Goal: Task Accomplishment & Management: Complete application form

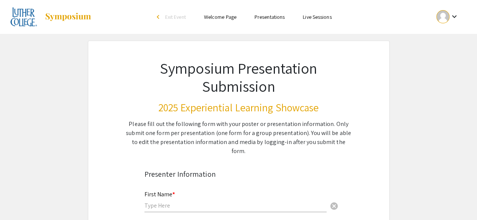
click at [448, 16] on div at bounding box center [442, 16] width 13 height 13
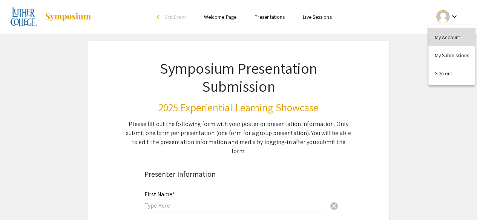
click at [445, 39] on button "My Account" at bounding box center [451, 37] width 46 height 18
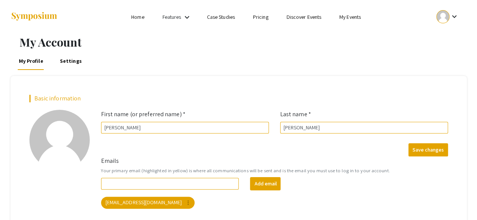
scroll to position [54, 0]
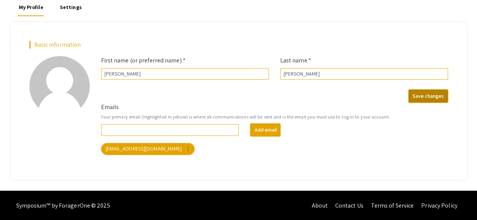
click at [424, 93] on button "Save changes" at bounding box center [428, 96] width 40 height 13
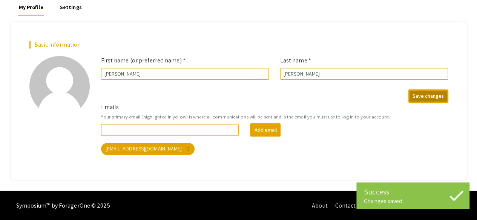
scroll to position [0, 0]
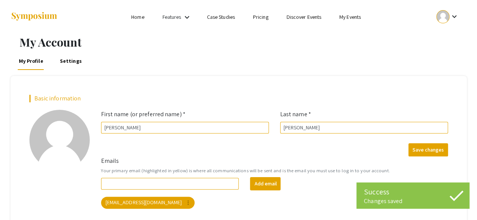
click at [185, 18] on mat-icon "keyboard_arrow_down" at bounding box center [186, 17] width 9 height 9
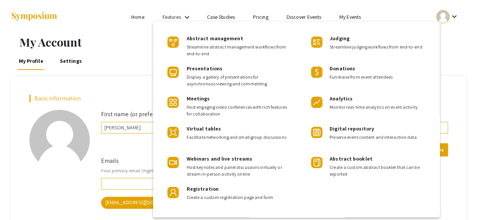
click at [344, 15] on div at bounding box center [238, 110] width 477 height 220
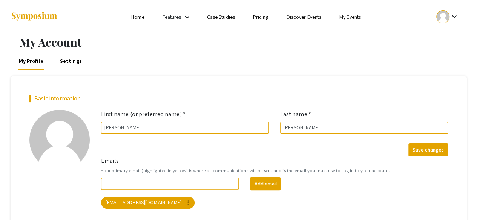
click at [344, 16] on link "My Events" at bounding box center [349, 17] width 21 height 7
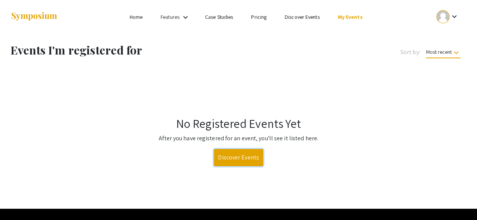
click at [243, 159] on link "Discover Events" at bounding box center [238, 157] width 49 height 17
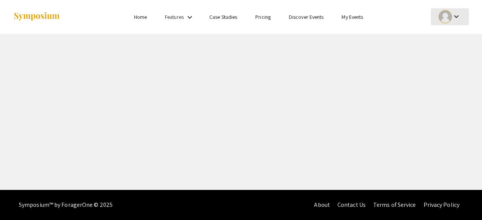
click at [454, 15] on mat-icon "keyboard_arrow_down" at bounding box center [456, 16] width 9 height 9
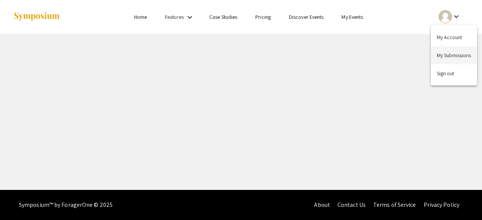
click at [456, 64] on button "My Submissions" at bounding box center [454, 55] width 46 height 18
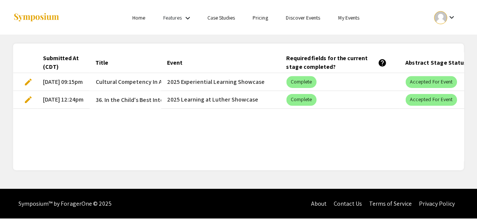
scroll to position [0, 0]
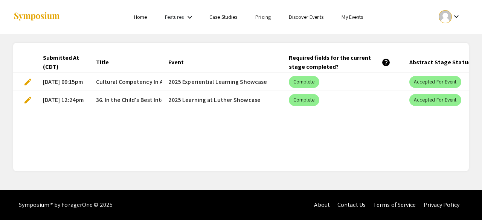
click at [25, 80] on span "edit" at bounding box center [27, 82] width 9 height 9
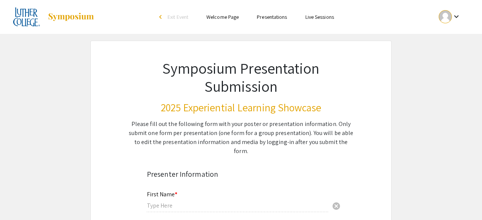
type input "[PERSON_NAME]"
type input "[EMAIL_ADDRESS][DOMAIN_NAME]"
radio input "true"
type input "Social Work (Major) and French (Minor)"
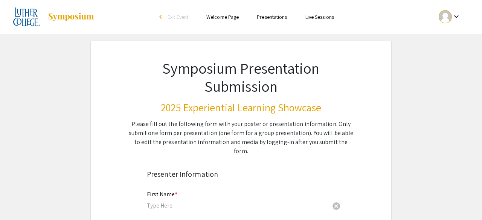
radio input "true"
type input "Dr. [PERSON_NAME]"
radio input "true"
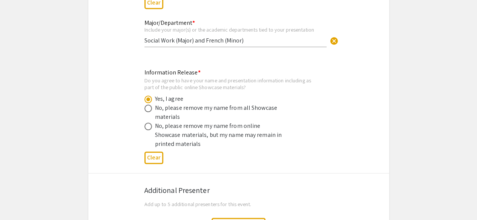
select select "custom"
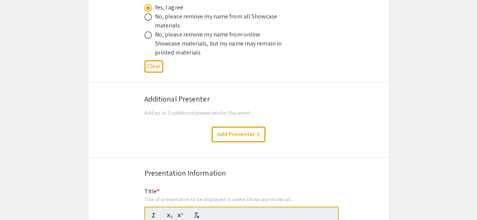
type input "0"
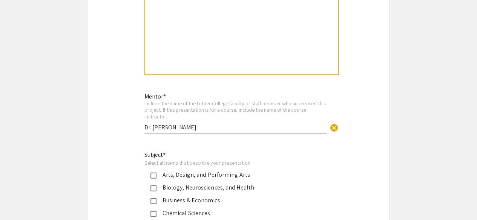
select select "auto"
type input "1"
select select "auto"
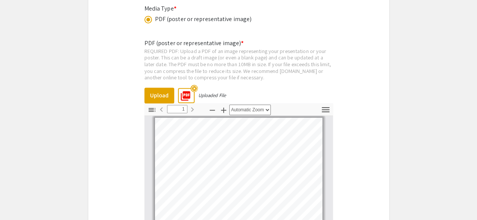
scroll to position [1748, 0]
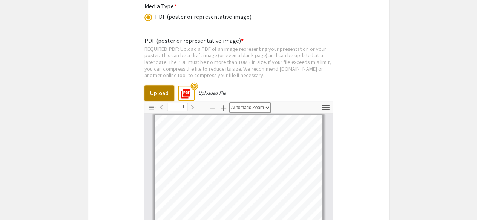
click at [155, 86] on button "Upload" at bounding box center [159, 94] width 30 height 16
click at [152, 86] on button "Upload" at bounding box center [159, 94] width 30 height 16
click at [162, 86] on button "Upload" at bounding box center [159, 94] width 30 height 16
click at [157, 86] on button "Upload" at bounding box center [159, 94] width 30 height 16
click at [160, 89] on button "Upload" at bounding box center [159, 94] width 30 height 16
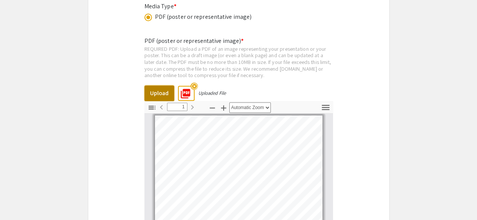
type input "0"
select select "custom"
type input "1"
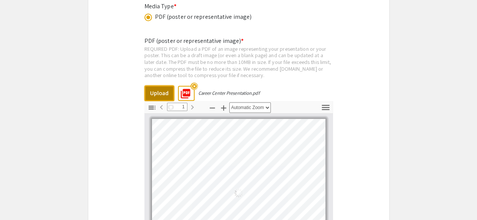
select select "auto"
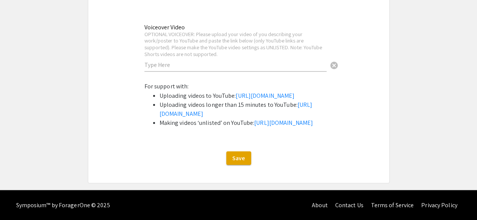
scroll to position [2082, 0]
click at [230, 159] on button "Save" at bounding box center [238, 158] width 25 height 14
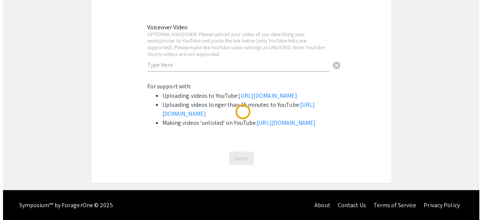
scroll to position [0, 0]
